Goal: Book appointment/travel/reservation

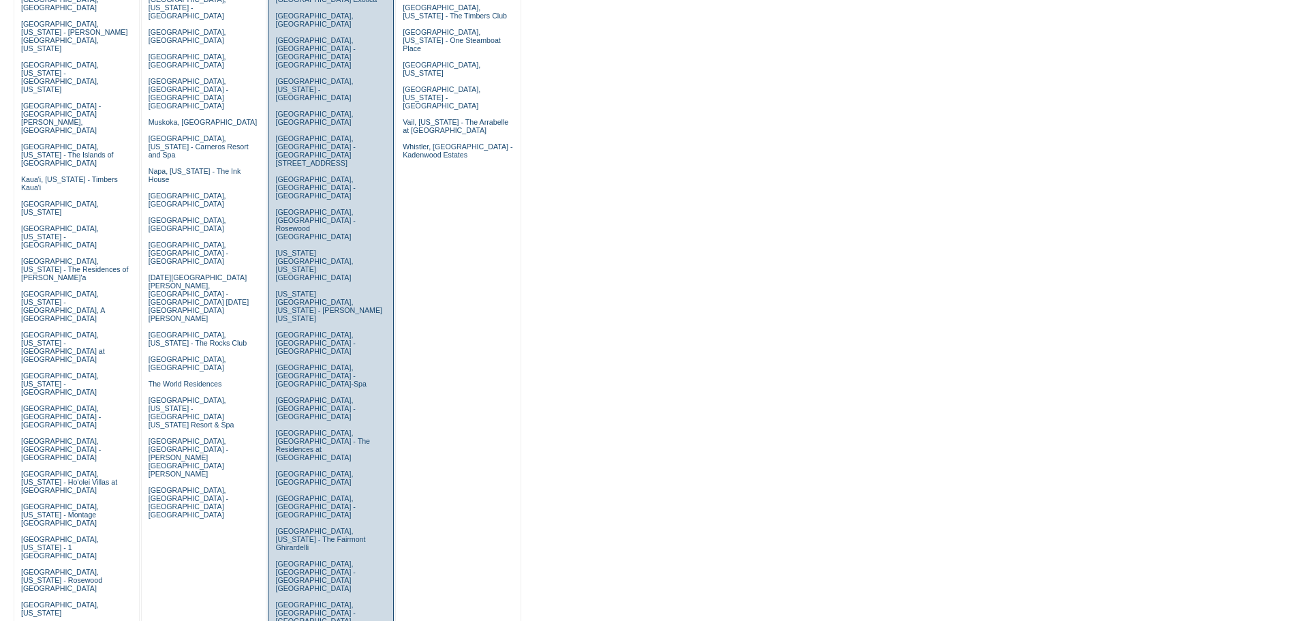
scroll to position [368, 0]
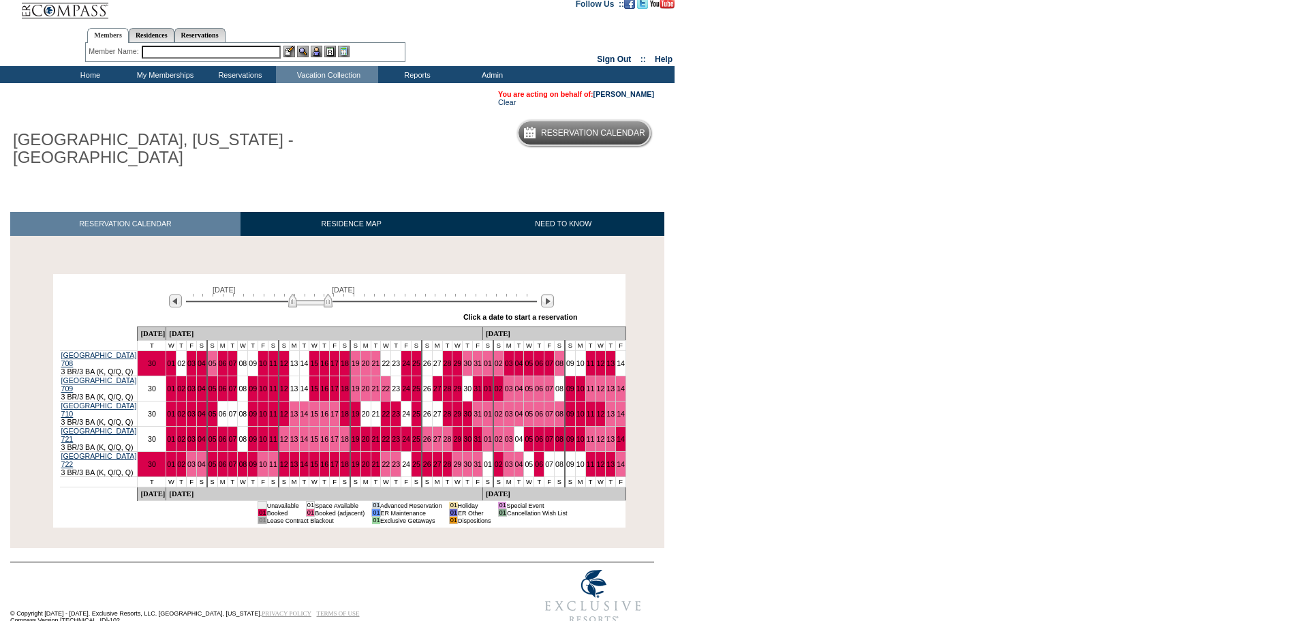
scroll to position [14, 0]
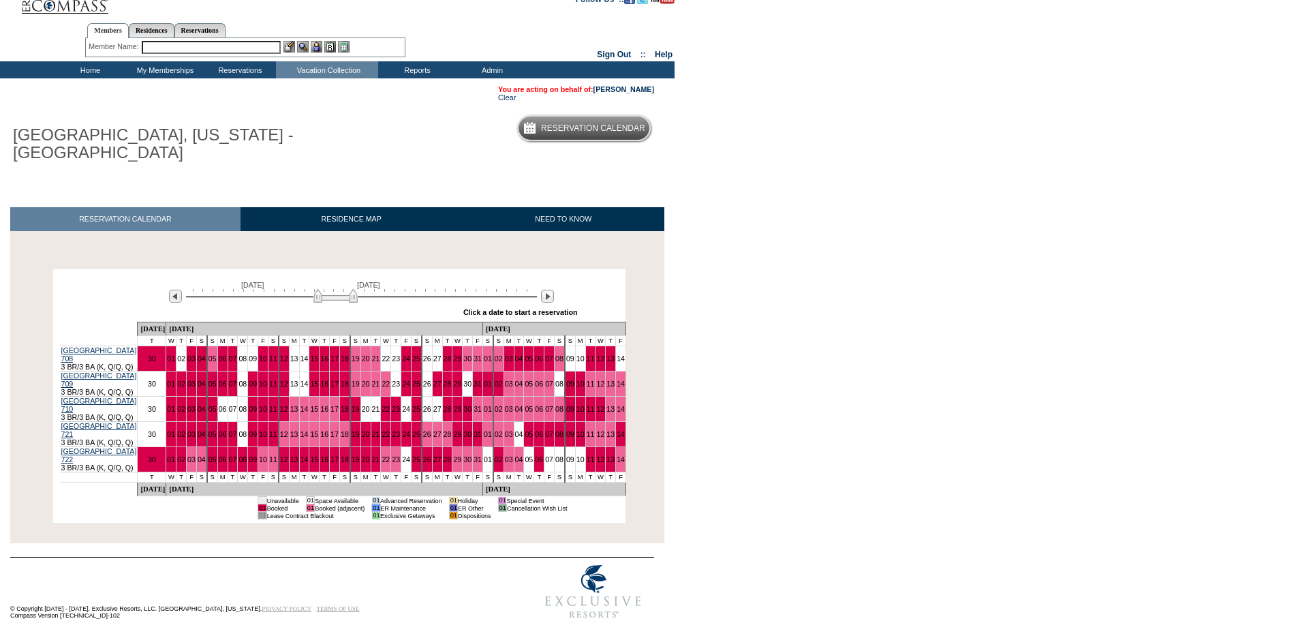
drag, startPoint x: 307, startPoint y: 299, endPoint x: 333, endPoint y: 301, distance: 26.7
click at [333, 301] on img at bounding box center [336, 296] width 44 height 14
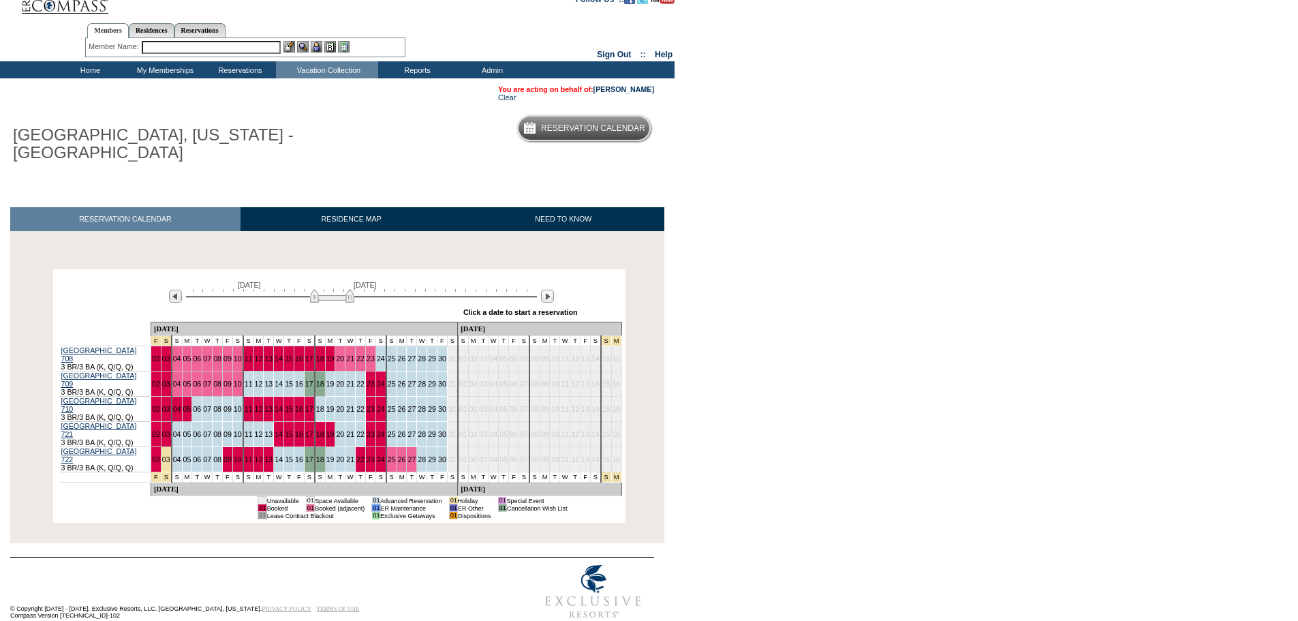
click at [327, 302] on img at bounding box center [332, 296] width 44 height 14
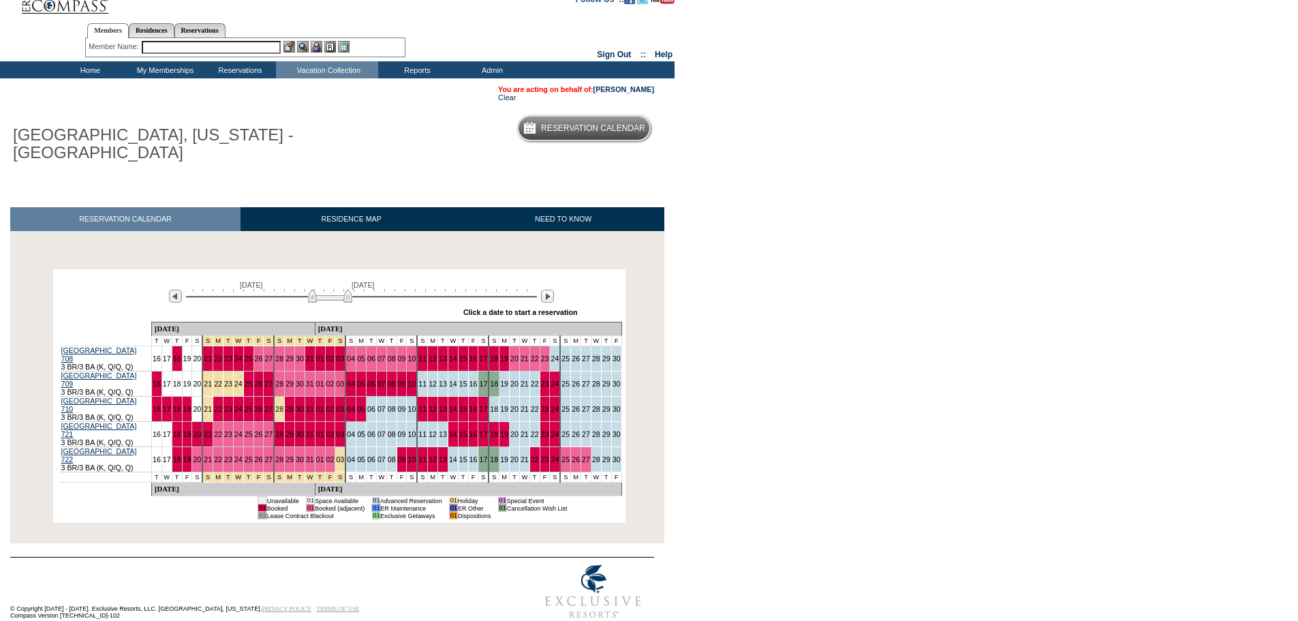
click at [325, 303] on img at bounding box center [330, 296] width 44 height 14
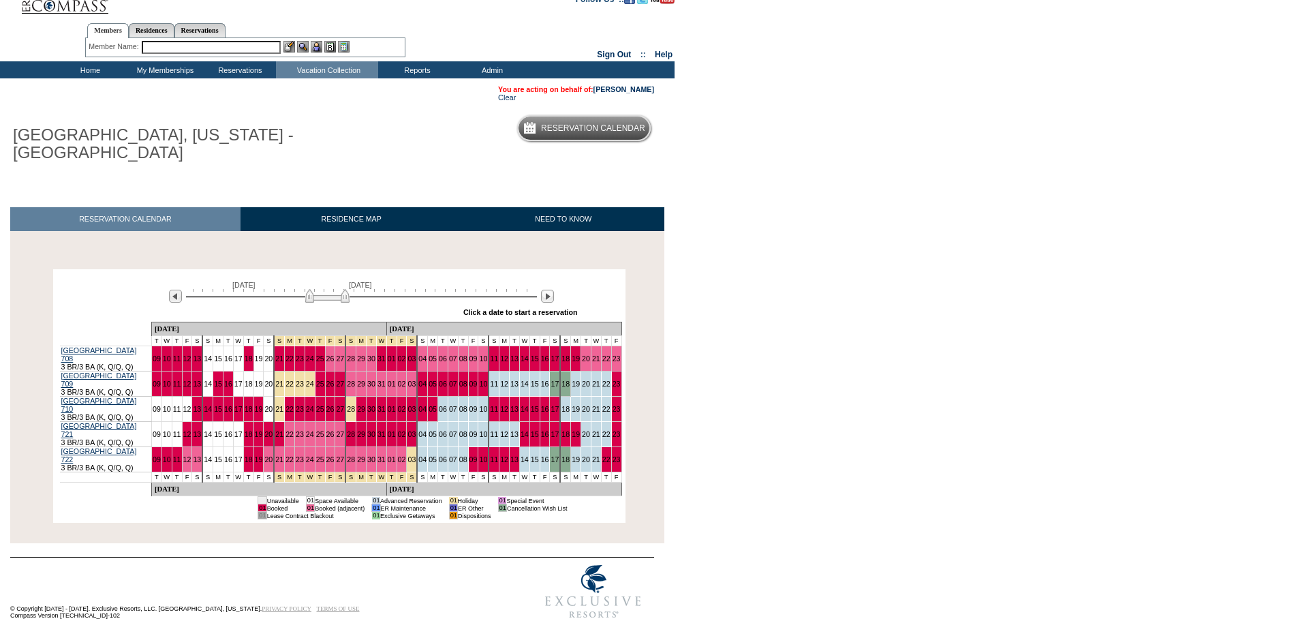
drag, startPoint x: 325, startPoint y: 303, endPoint x: 311, endPoint y: 303, distance: 13.6
click at [311, 303] on img at bounding box center [327, 296] width 44 height 14
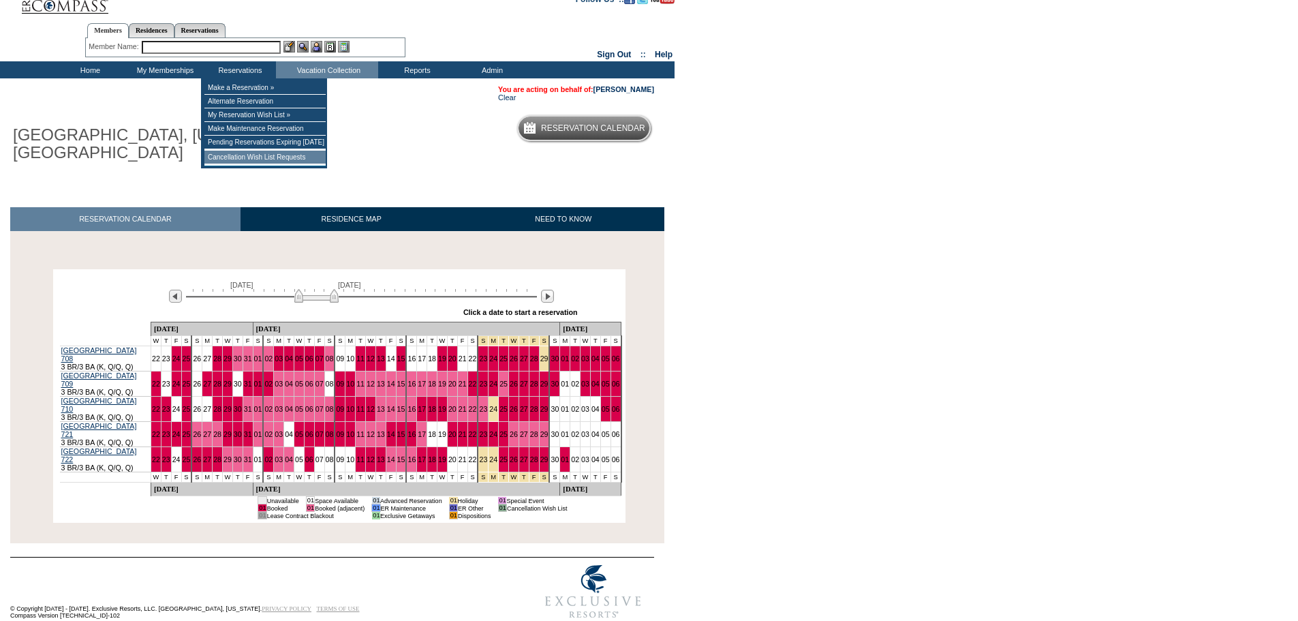
click at [238, 161] on td "Cancellation Wish List Requests" at bounding box center [264, 158] width 121 height 14
